Goal: Find contact information: Find contact information

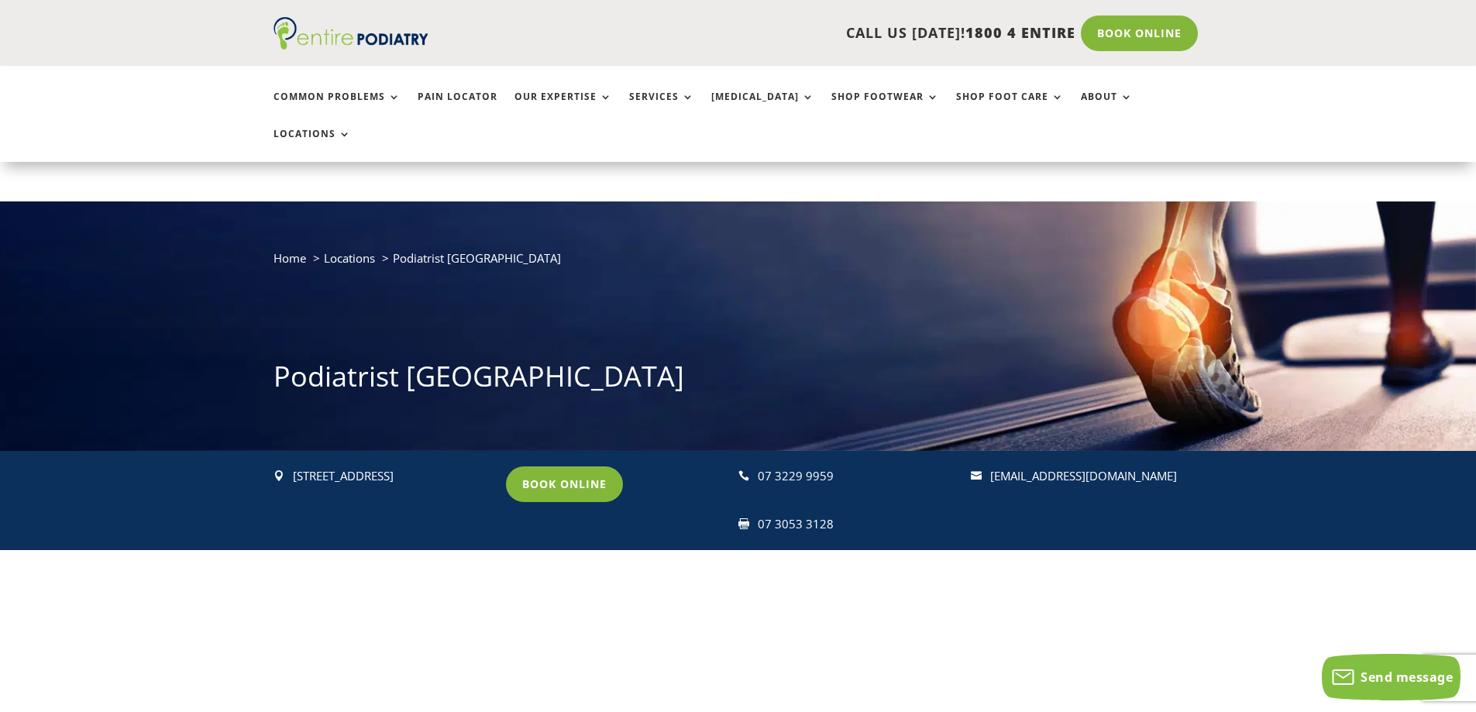
scroll to position [248, 0]
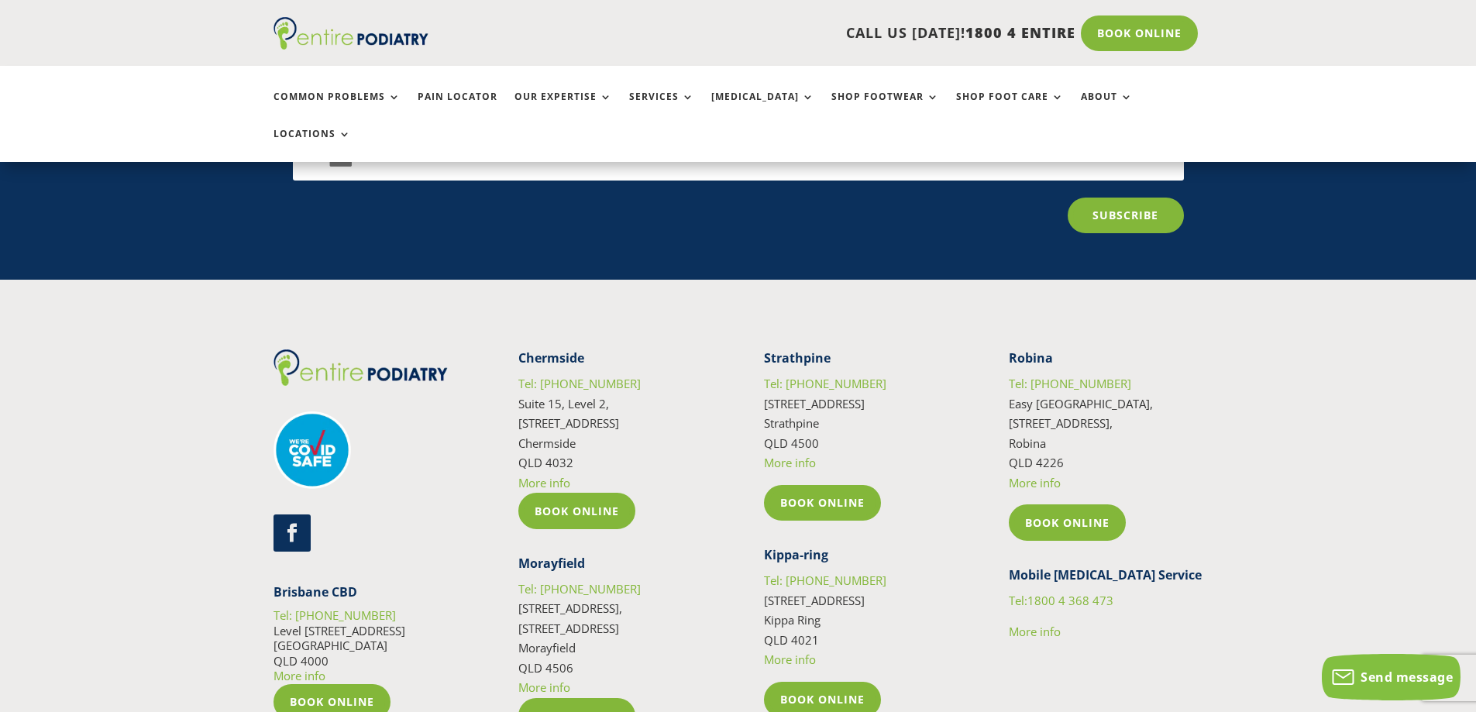
scroll to position [5826, 0]
click at [285, 515] on link "Follow" at bounding box center [292, 533] width 37 height 37
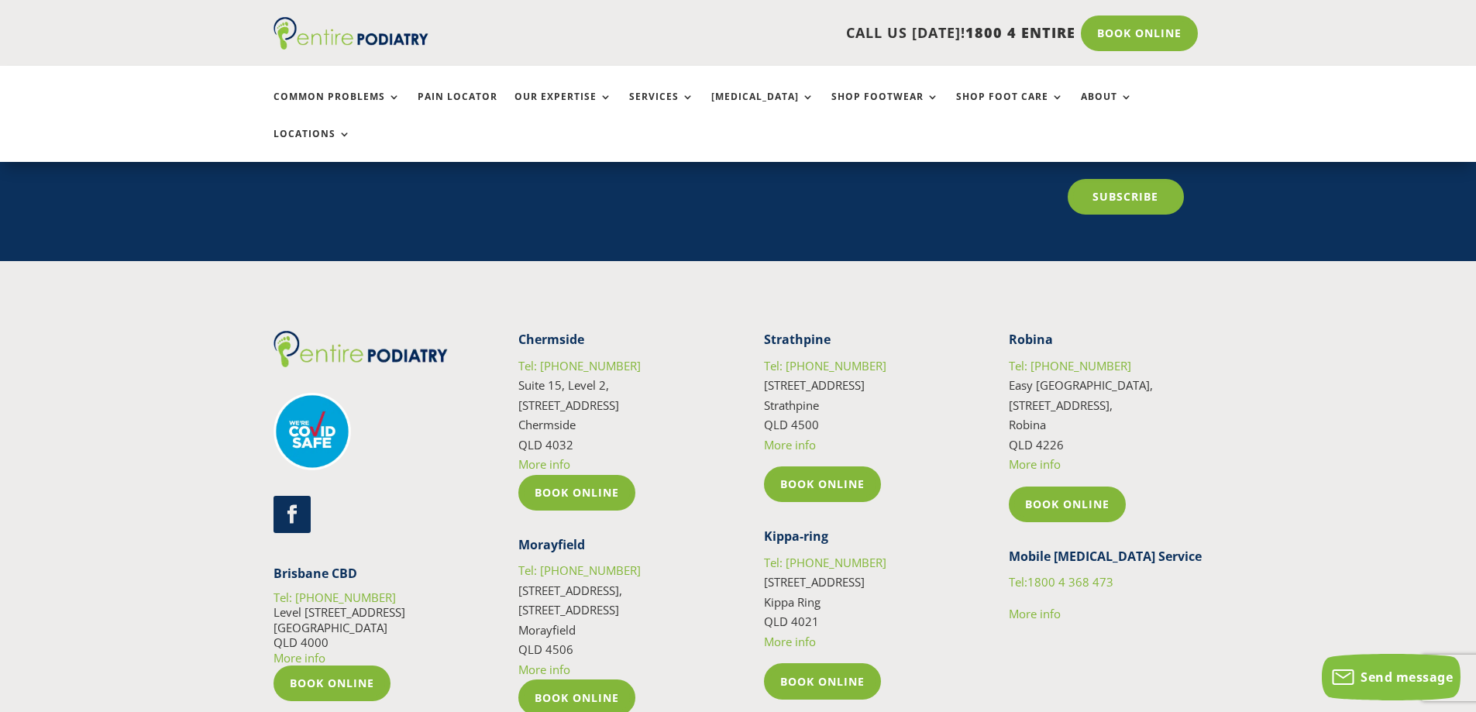
scroll to position [6816, 0]
click at [274, 495] on link "Follow" at bounding box center [292, 513] width 37 height 37
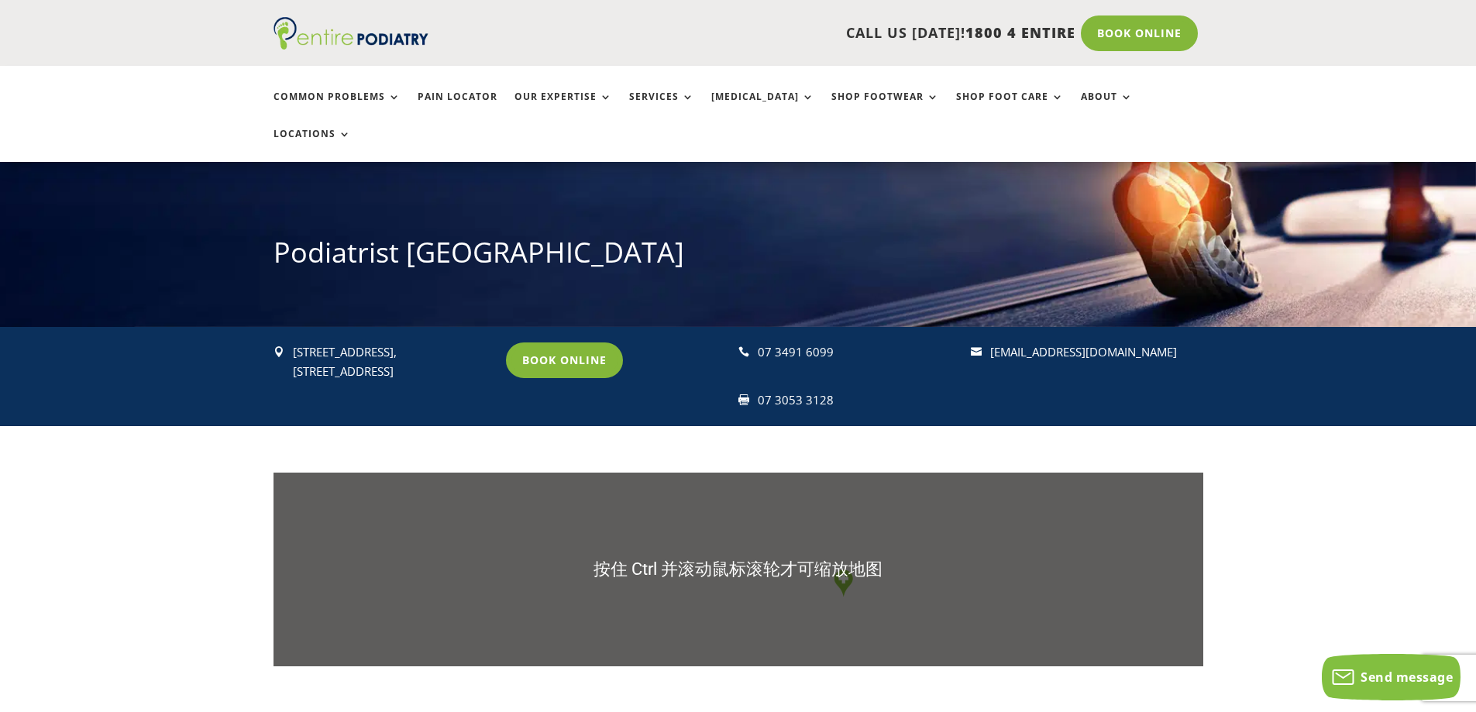
scroll to position [124, 0]
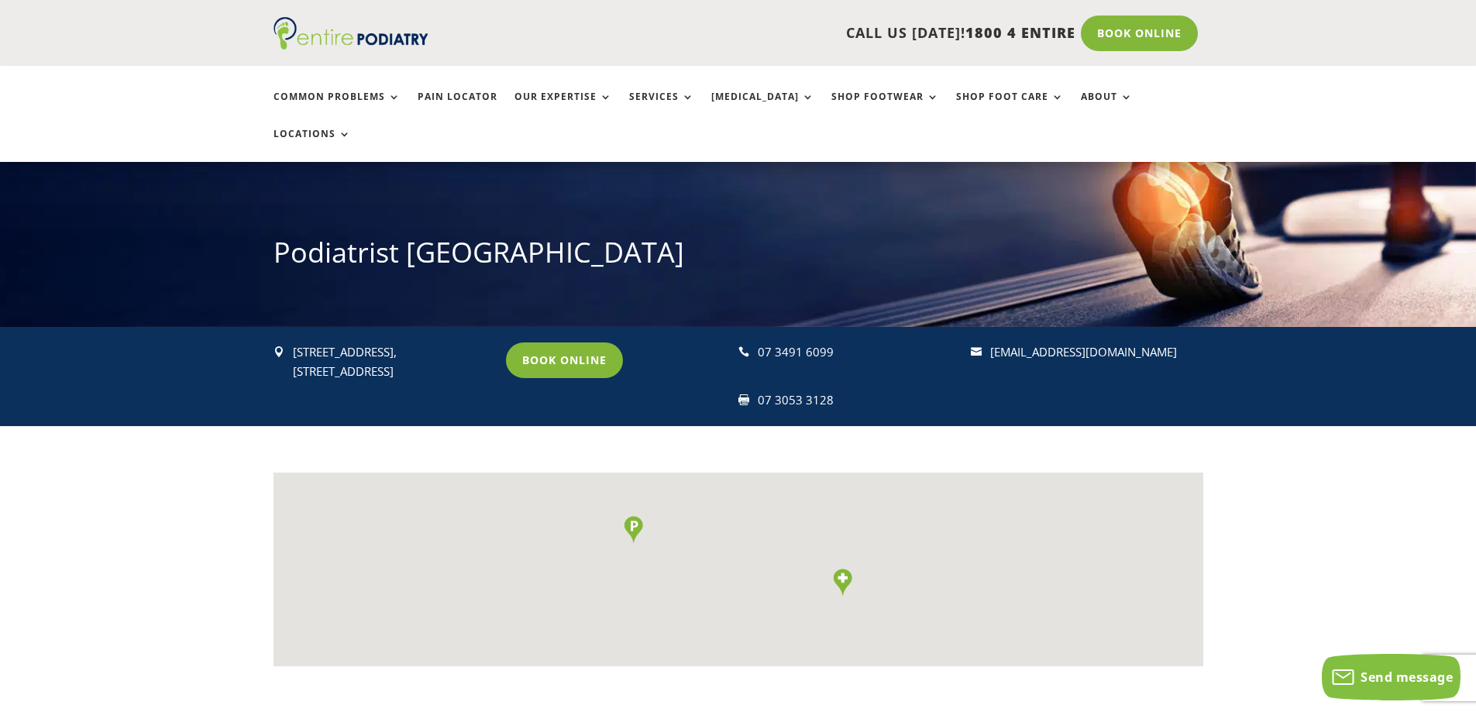
drag, startPoint x: 1184, startPoint y: 312, endPoint x: 986, endPoint y: 323, distance: 198.7
click at [986, 327] on div " 1051B/1 N Lakes Drive, North Lakes, Mango Hill Q 4509 Book Online  07 3491 6…" at bounding box center [739, 376] width 930 height 99
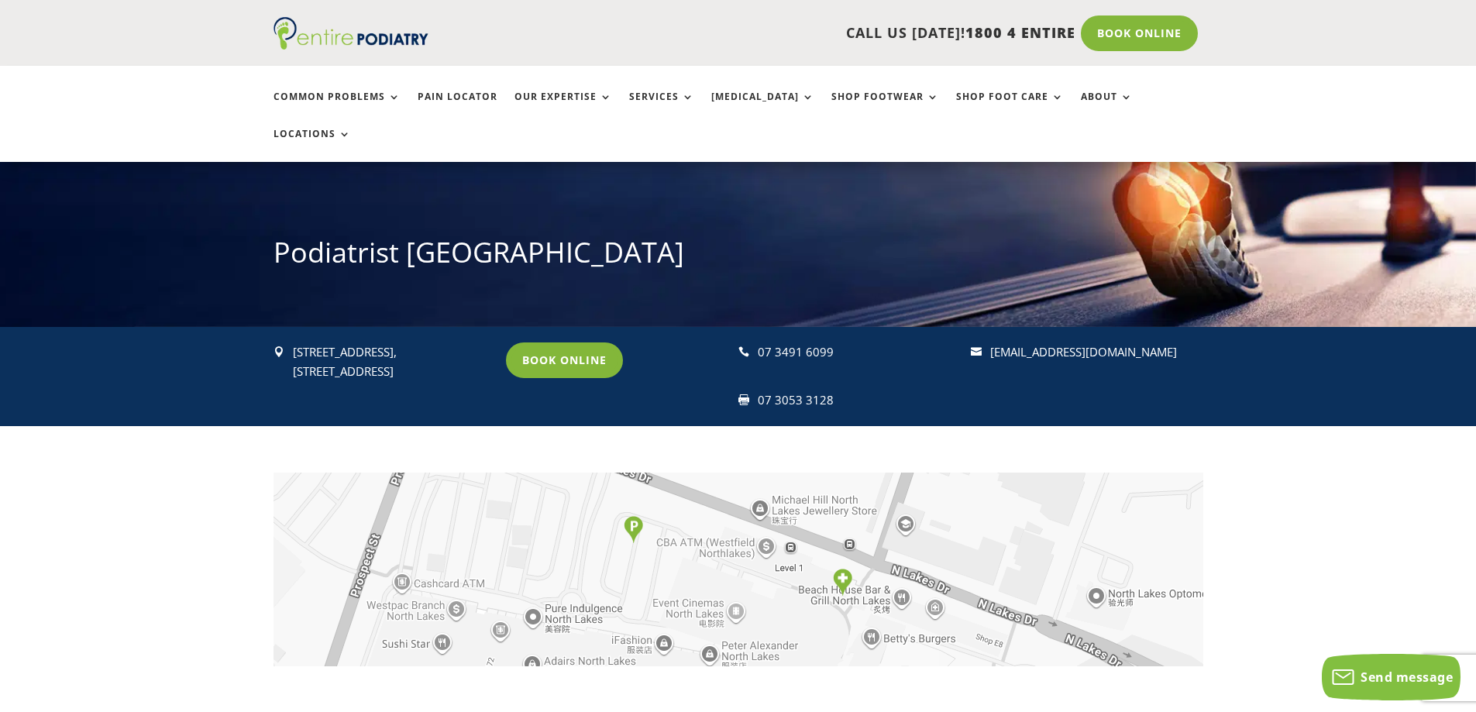
copy div " reception@entirepodiatry.com.au"
